Goal: Transaction & Acquisition: Purchase product/service

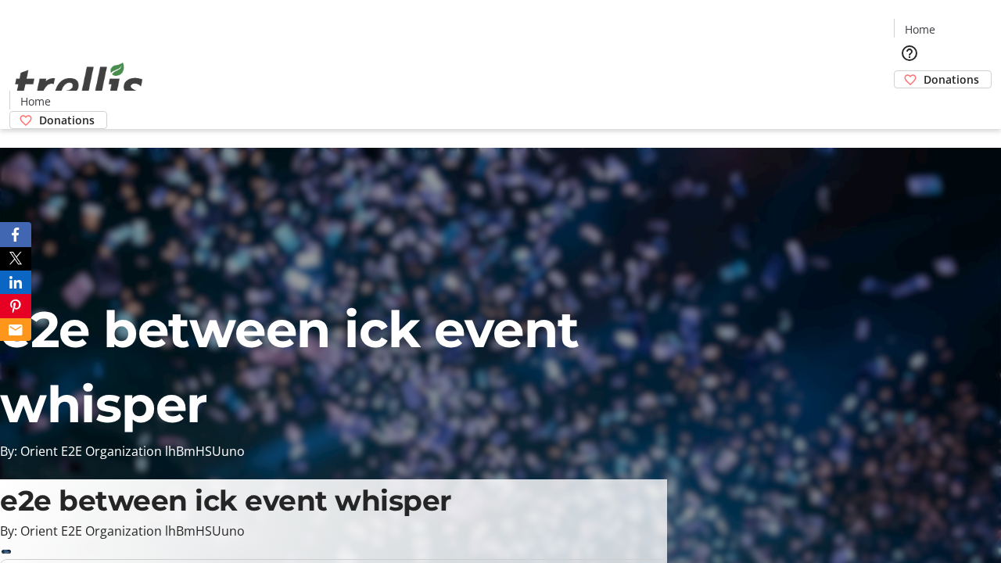
click at [923, 71] on span "Donations" at bounding box center [951, 79] width 56 height 16
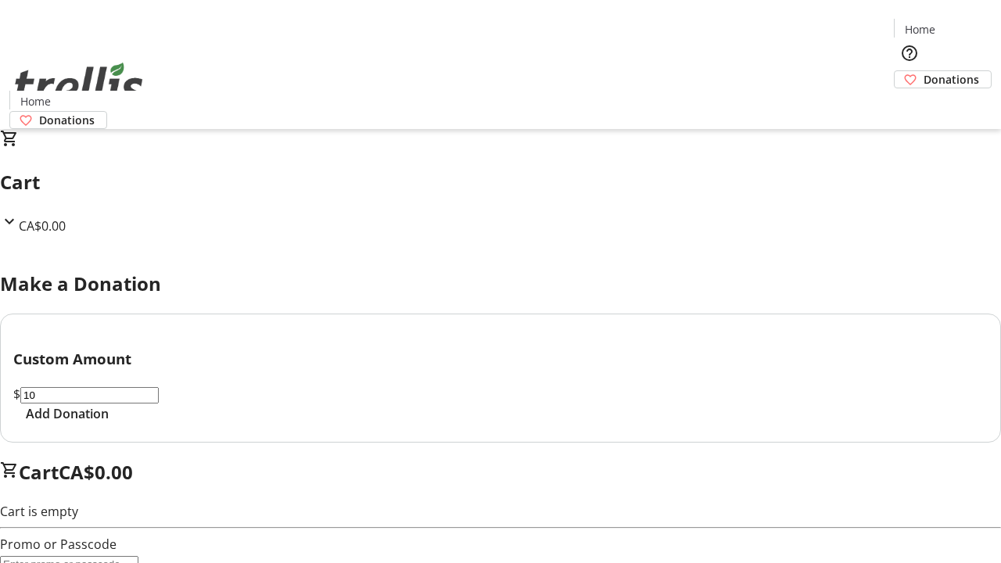
click at [109, 423] on span "Add Donation" at bounding box center [67, 413] width 83 height 19
